Goal: Answer question/provide support

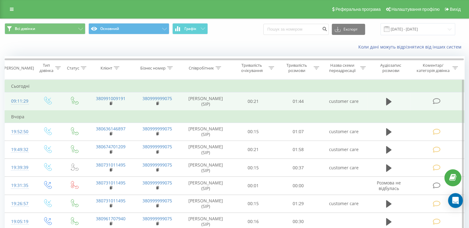
click at [108, 104] on td "380991009191" at bounding box center [110, 101] width 47 height 18
click at [111, 103] on rect at bounding box center [111, 103] width 2 height 3
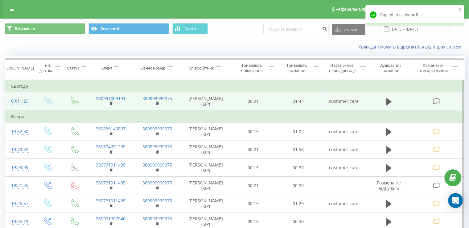
click at [439, 98] on icon at bounding box center [437, 101] width 8 height 6
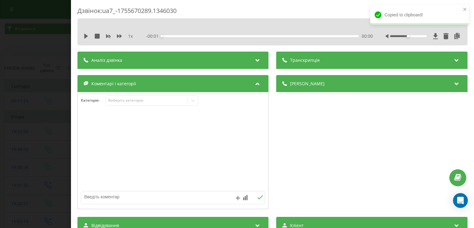
click at [162, 107] on div "Категорія : Виберіть категорію" at bounding box center [173, 104] width 190 height 19
click at [161, 105] on div "Виберіть категорію" at bounding box center [152, 100] width 93 height 10
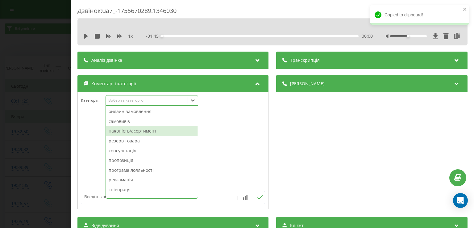
click at [173, 131] on div "наявність/асортимент" at bounding box center [152, 131] width 92 height 10
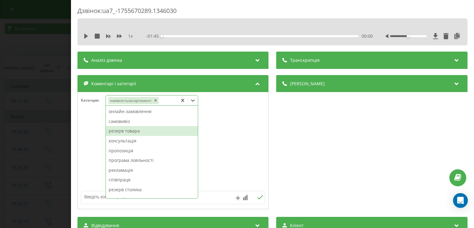
click at [173, 131] on div "резерв товара" at bounding box center [152, 131] width 92 height 10
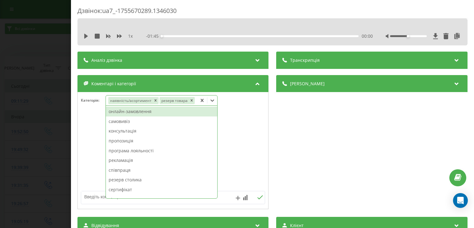
click at [50, 143] on div "Дзвінок : ua7_-1755670289.1346030 1 x - 01:45 00:00 00:00 Транскрипція Для AI-а…" at bounding box center [237, 114] width 474 height 228
